Goal: Transaction & Acquisition: Purchase product/service

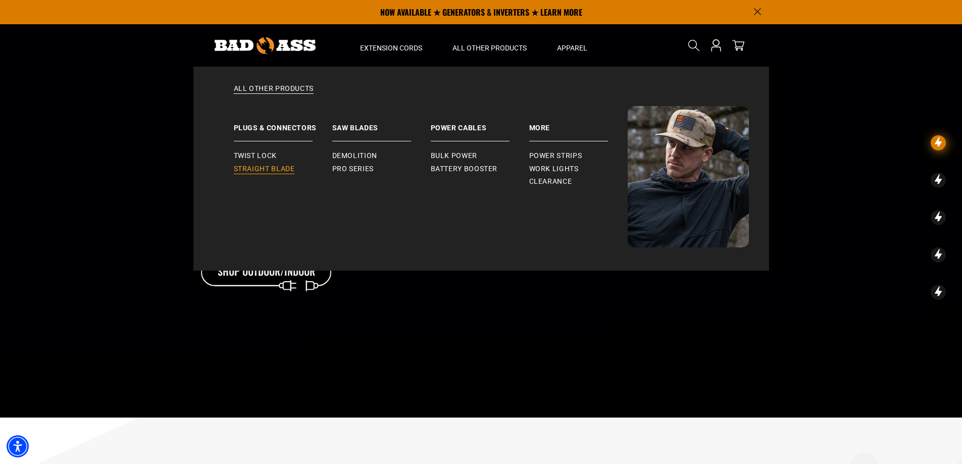
click at [280, 167] on span "Straight Blade" at bounding box center [264, 169] width 61 height 9
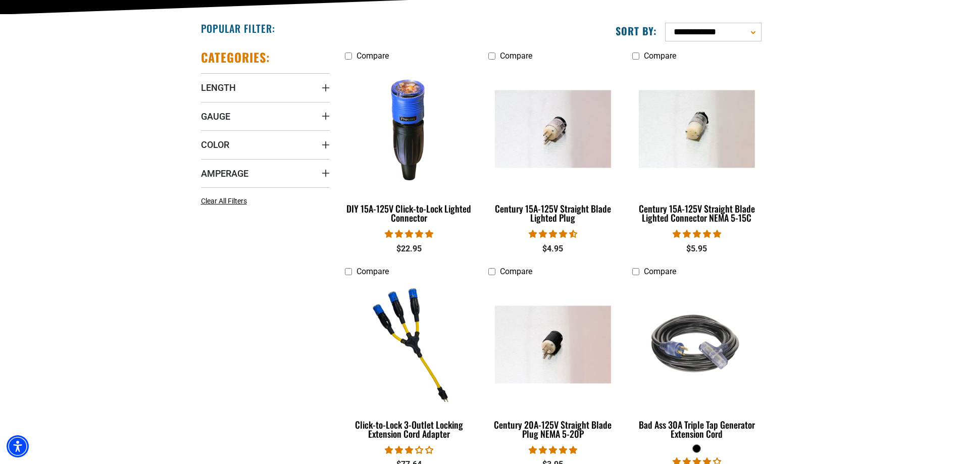
scroll to position [252, 0]
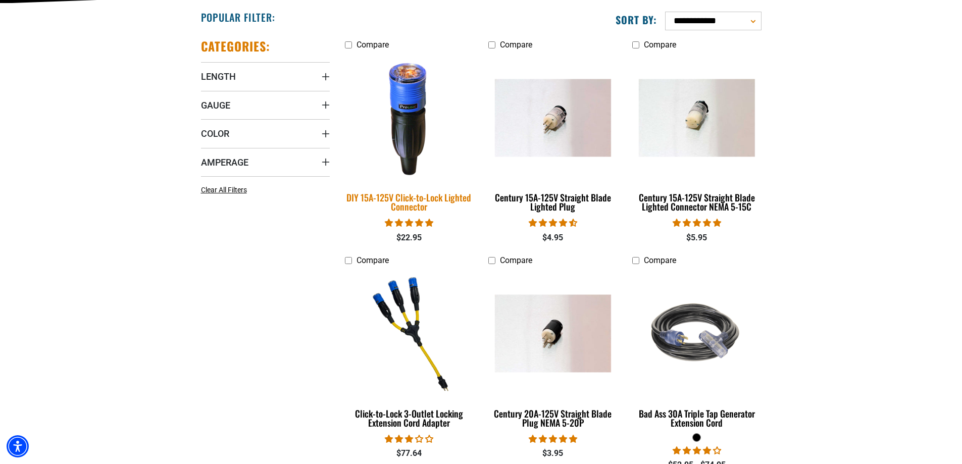
click at [410, 129] on img at bounding box center [408, 117] width 141 height 129
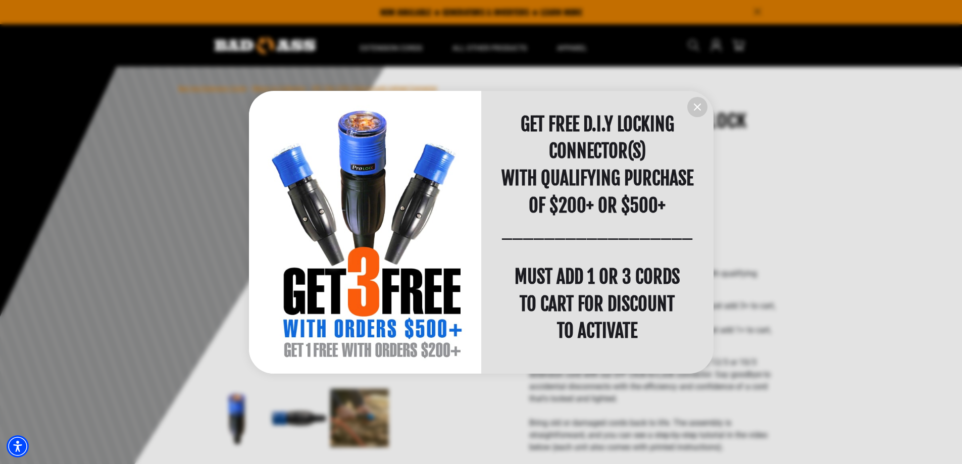
click at [696, 104] on icon "information" at bounding box center [697, 107] width 12 height 12
